Goal: Task Accomplishment & Management: Manage account settings

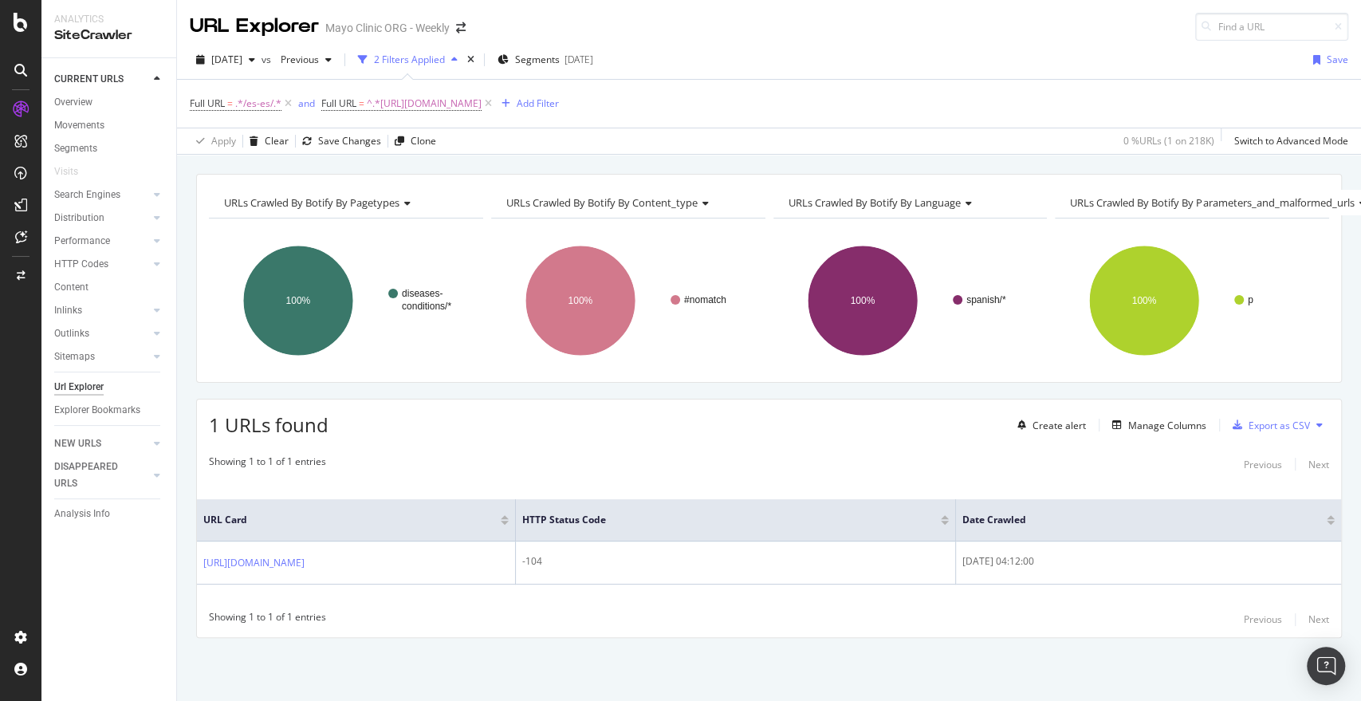
scroll to position [6, 0]
drag, startPoint x: 919, startPoint y: 100, endPoint x: 895, endPoint y: 8, distance: 94.7
click at [895, 8] on div "URL Explorer Mayo Clinic ORG - Weekly [DATE] vs Previous 2 Filters Applied Segm…" at bounding box center [769, 350] width 1184 height 701
click at [81, 105] on div "Overview" at bounding box center [73, 102] width 38 height 17
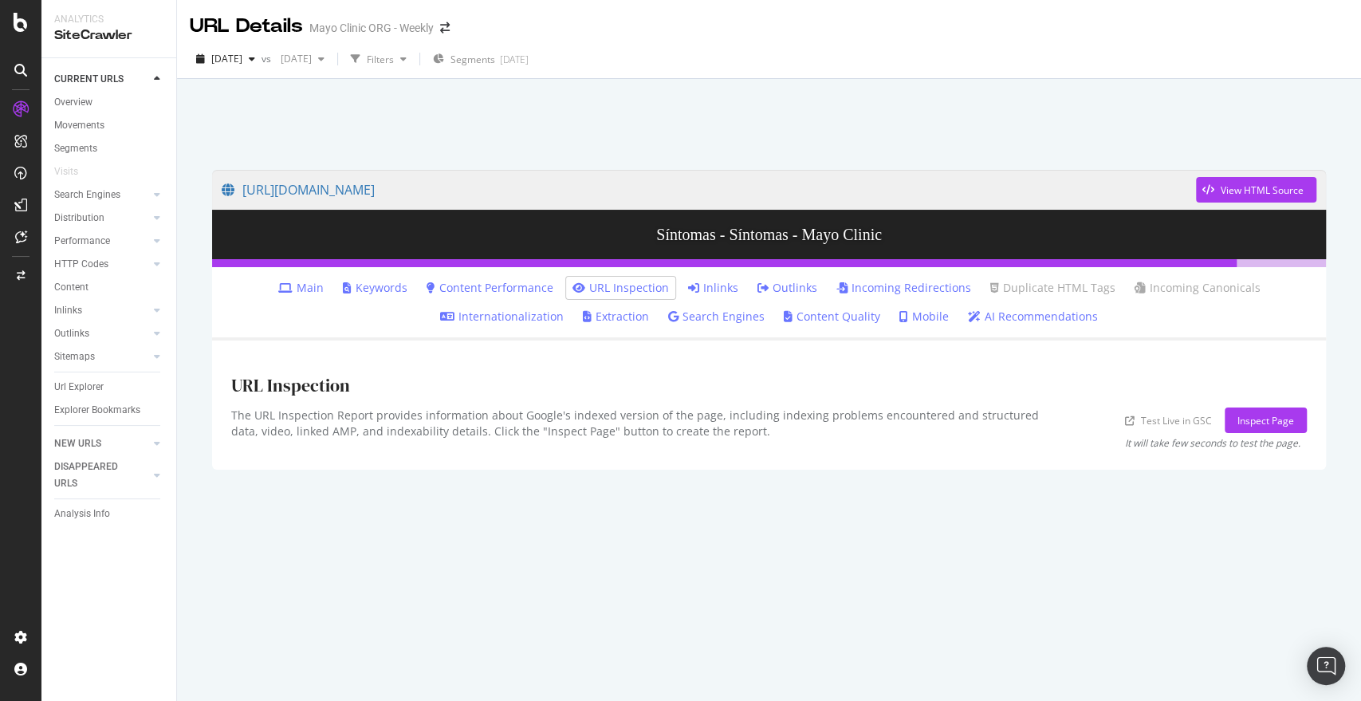
click at [405, 123] on div at bounding box center [768, 120] width 1145 height 68
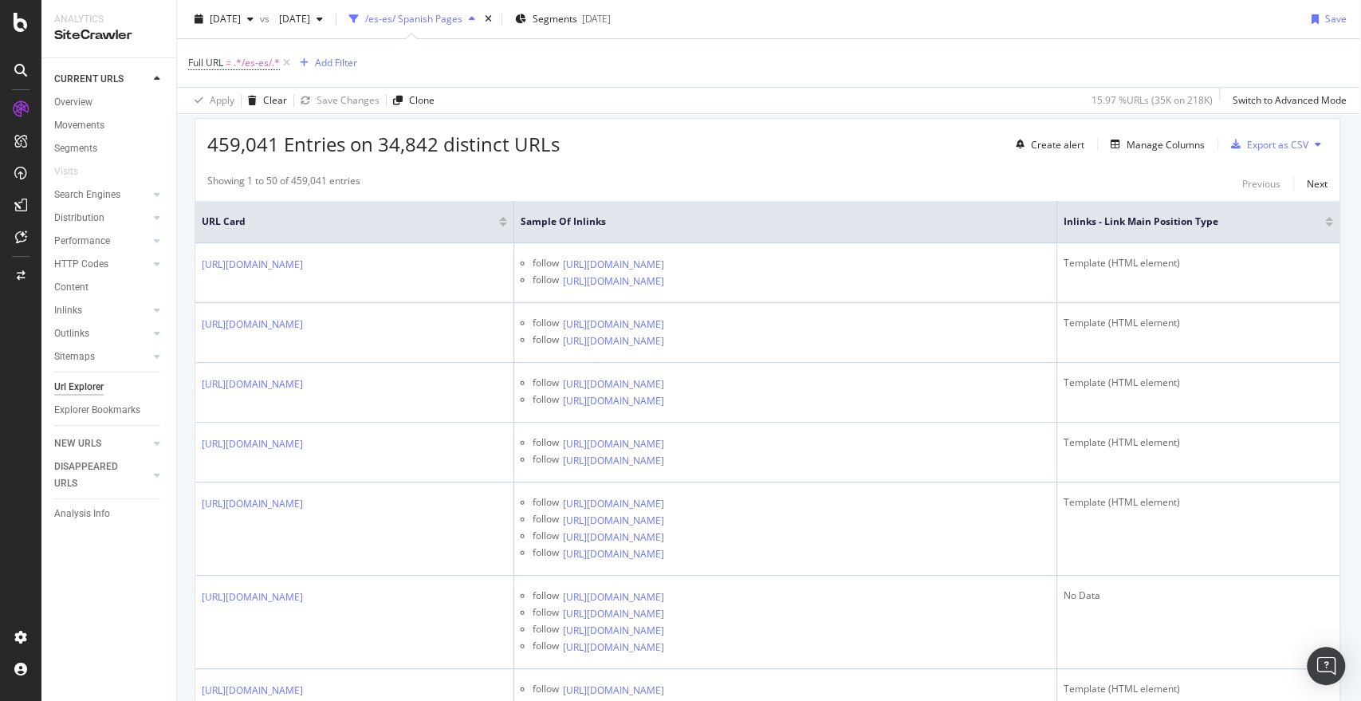
scroll to position [0, 5]
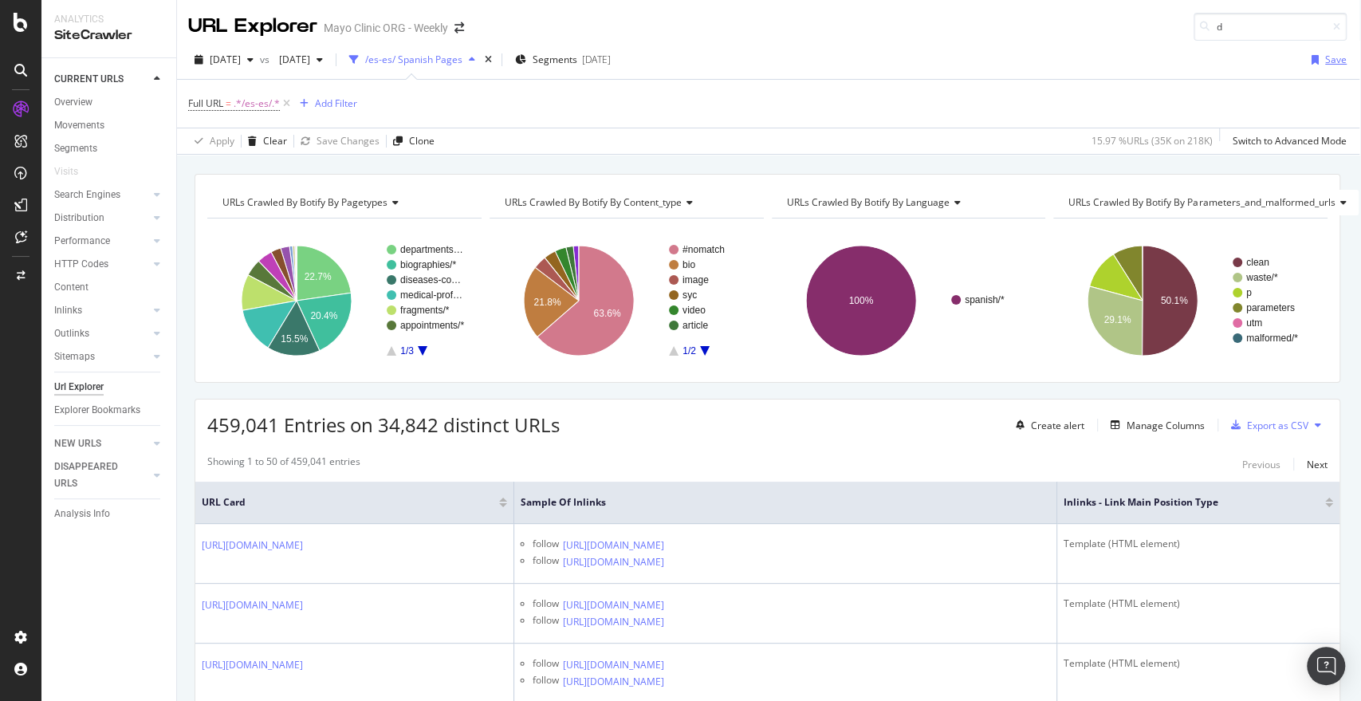
click at [1320, 68] on div "Save" at bounding box center [1325, 60] width 41 height 24
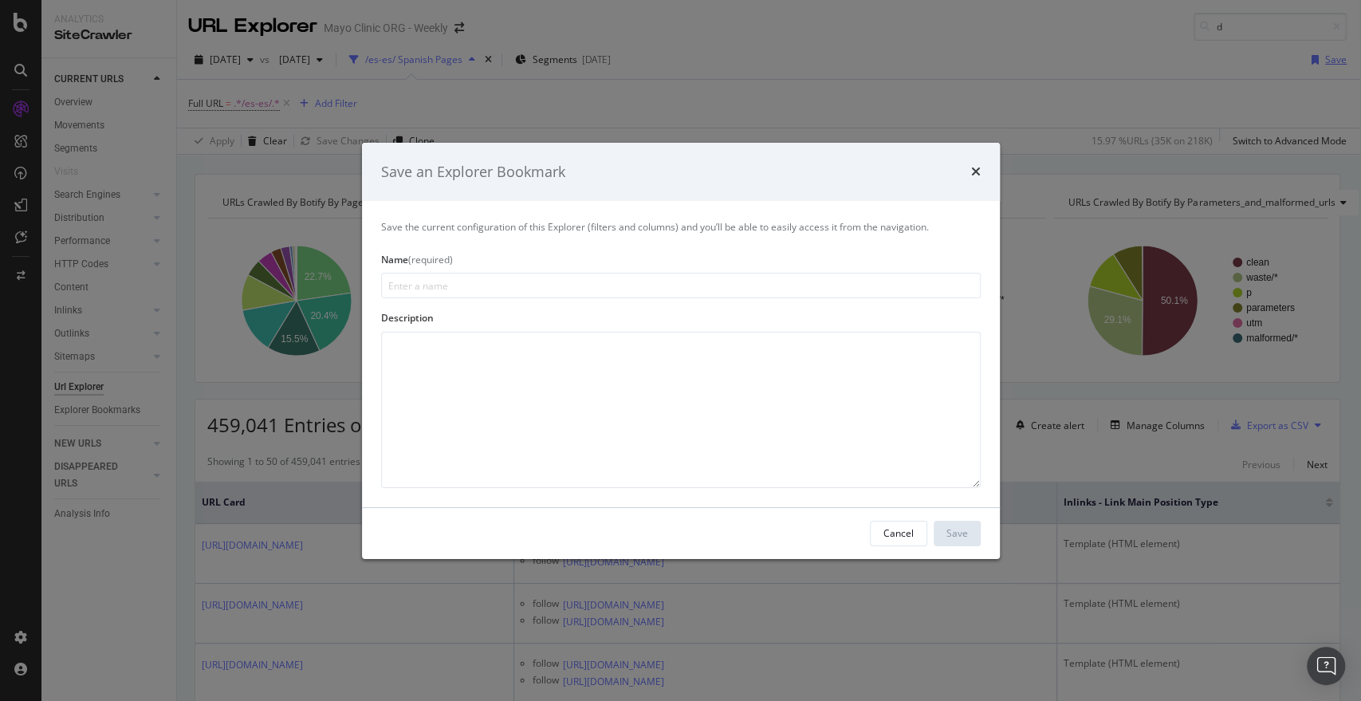
type input "."
type input "/es-es/ pages and inlinks"
click at [957, 552] on div "Cancel Save" at bounding box center [681, 533] width 638 height 51
click at [949, 526] on div "Save" at bounding box center [957, 533] width 22 height 14
